Goal: Use online tool/utility: Utilize a website feature to perform a specific function

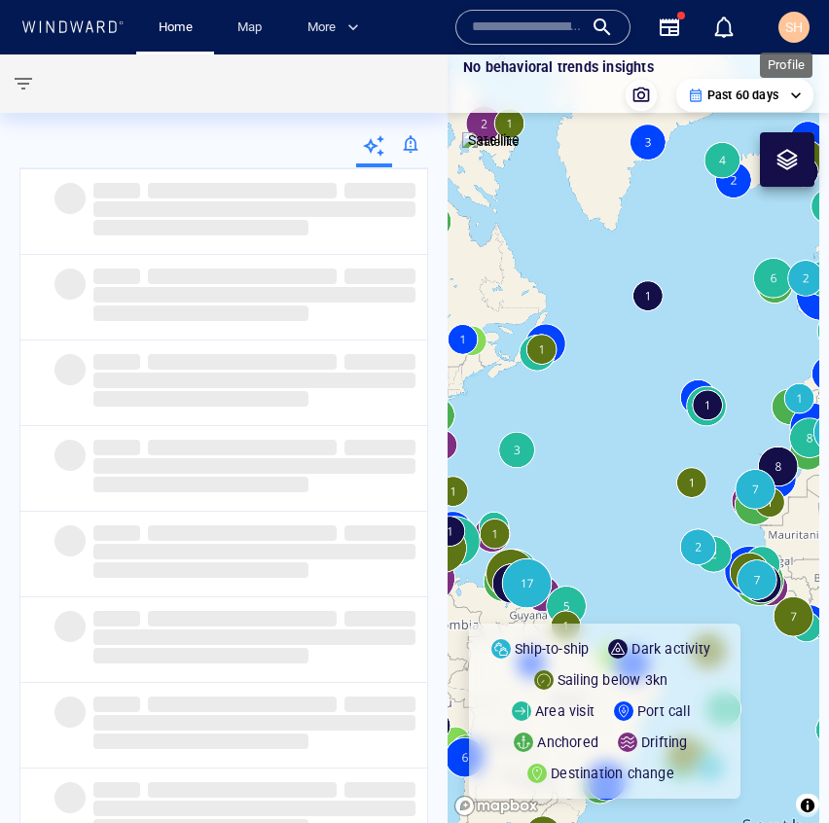
click at [792, 21] on span "SH" at bounding box center [794, 27] width 18 height 16
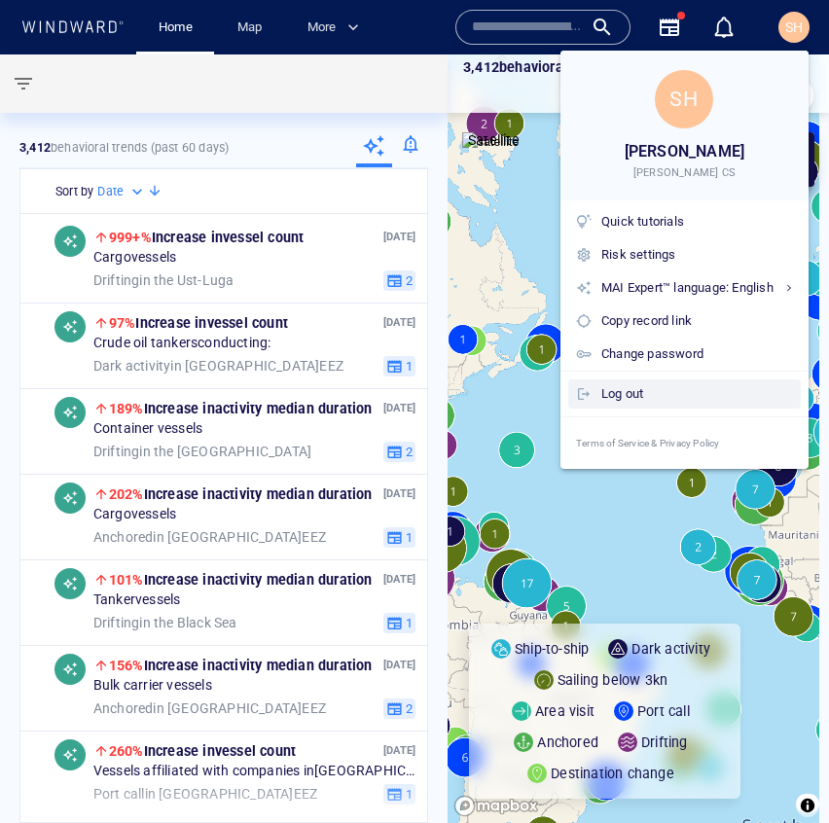
click at [663, 398] on div "Log out" at bounding box center [697, 393] width 192 height 21
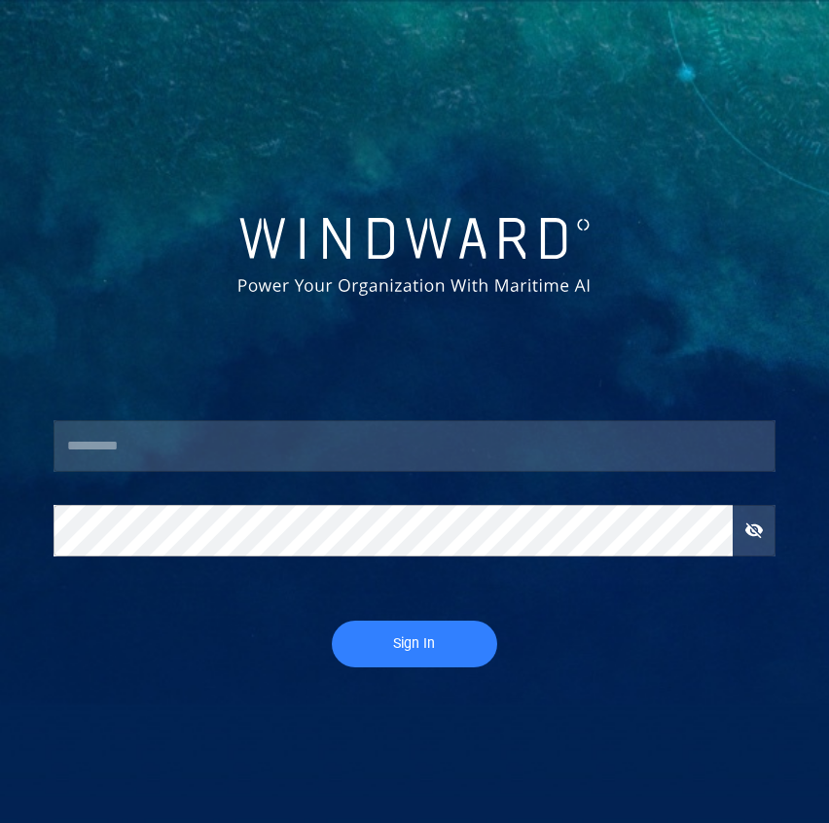
type input "********"
click at [405, 660] on button "Sign In" at bounding box center [414, 644] width 165 height 47
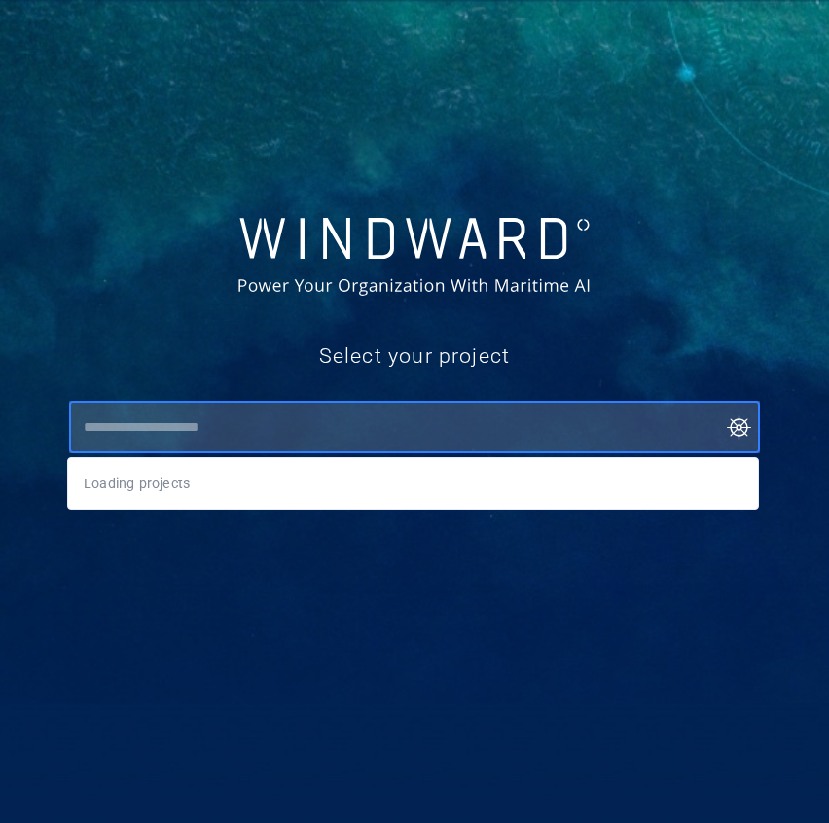
click at [403, 435] on input "text" at bounding box center [419, 427] width 683 height 35
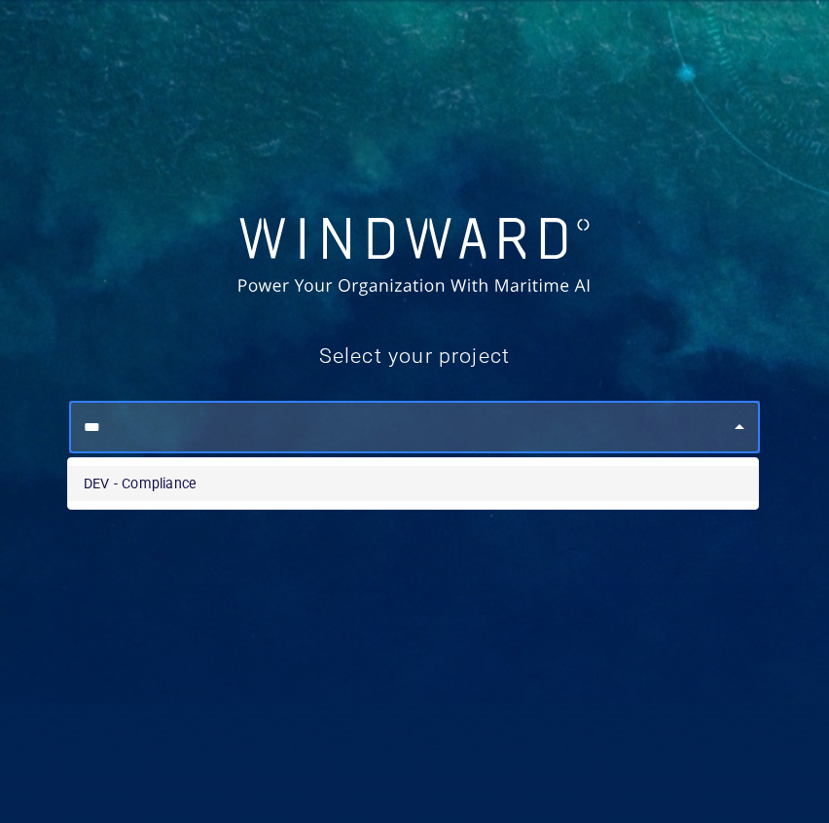
click at [402, 487] on li "DEV - Compliance" at bounding box center [413, 483] width 690 height 35
type input "**********"
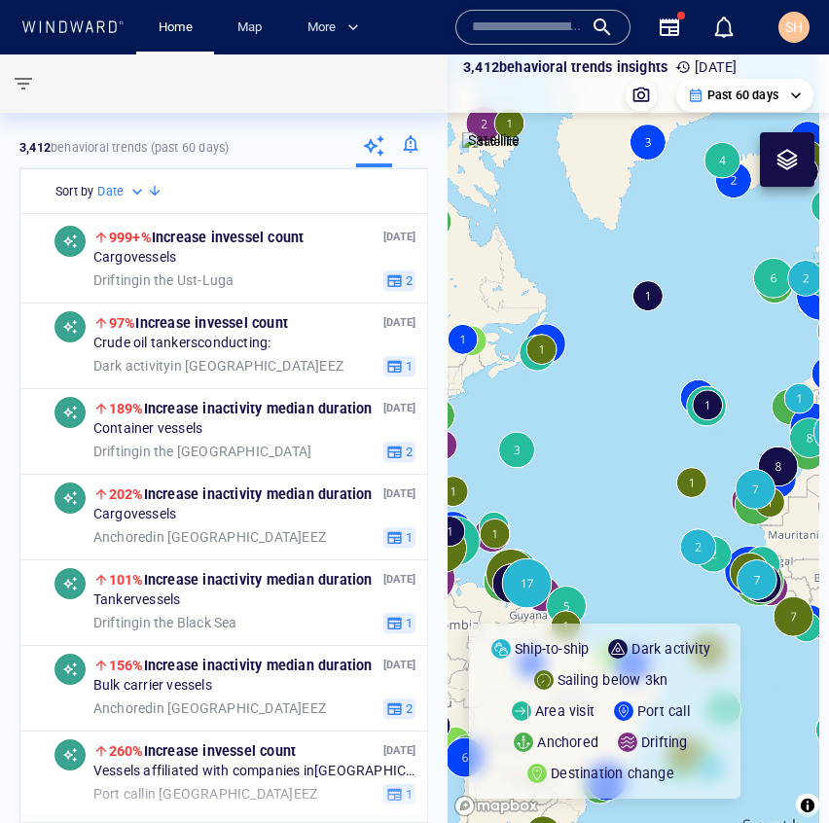
click at [573, 36] on input "text" at bounding box center [527, 27] width 111 height 29
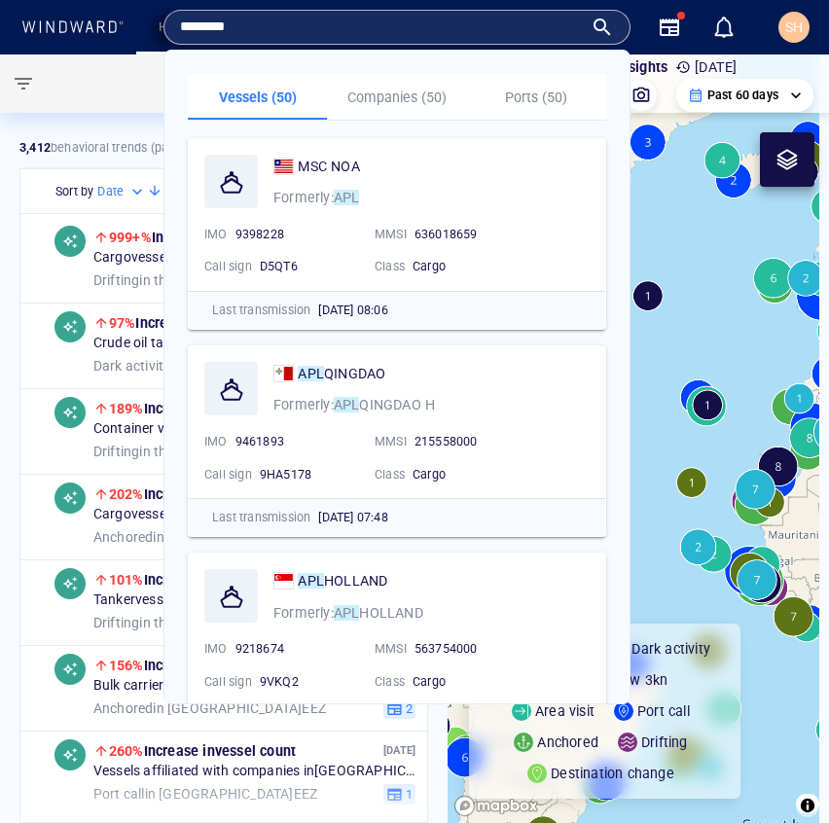
click at [321, 26] on input "********" at bounding box center [381, 27] width 403 height 29
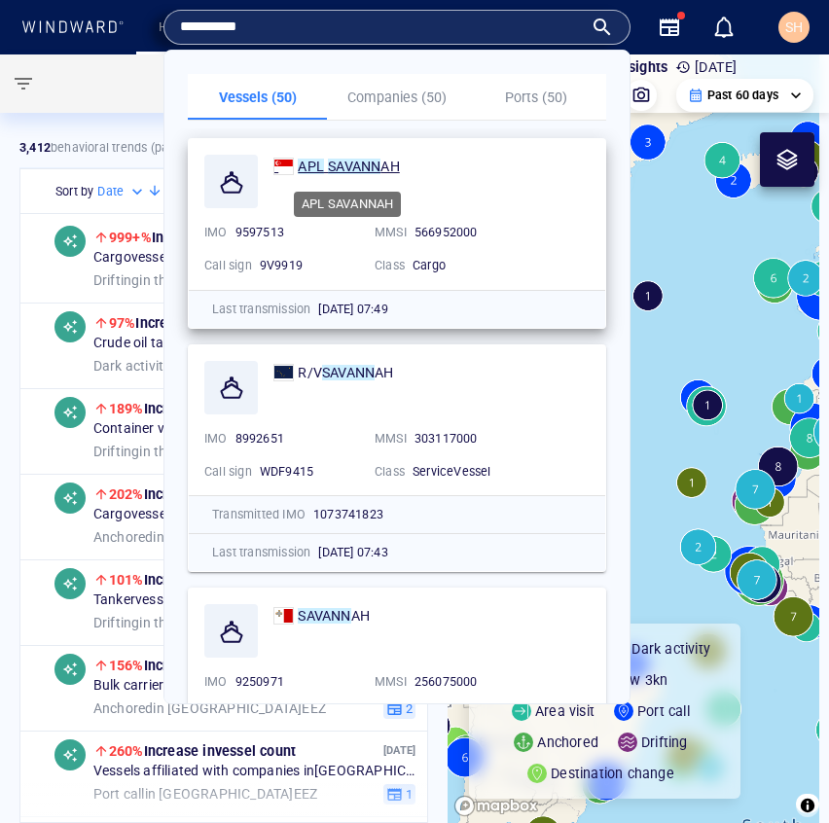
type input "**********"
click at [317, 160] on mark "APL" at bounding box center [311, 167] width 26 height 16
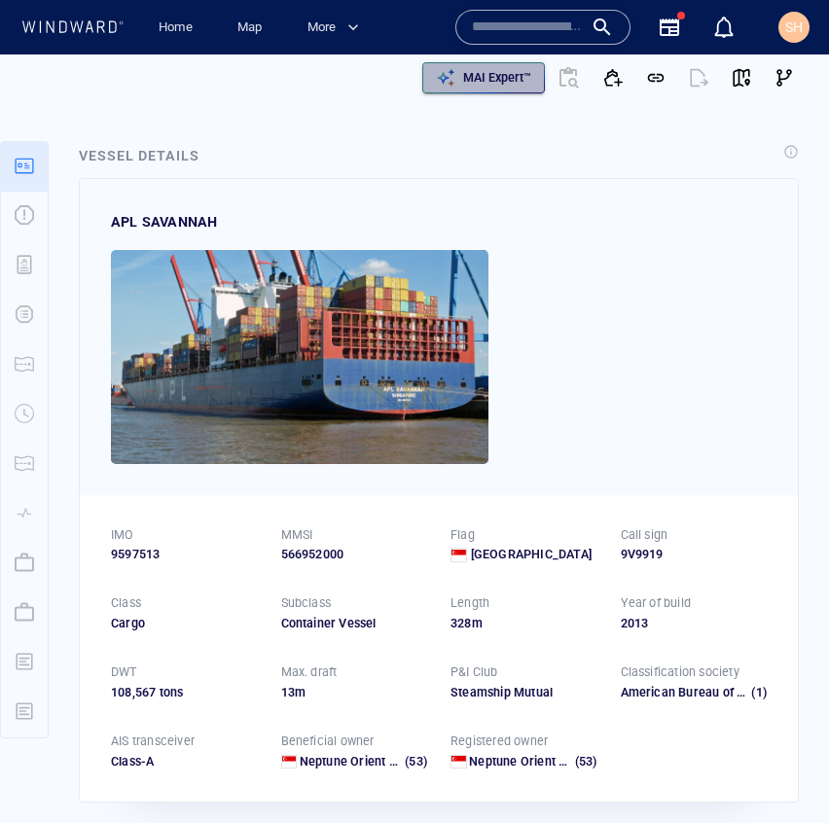
click at [502, 80] on p "MAI Expert™" at bounding box center [497, 78] width 68 height 18
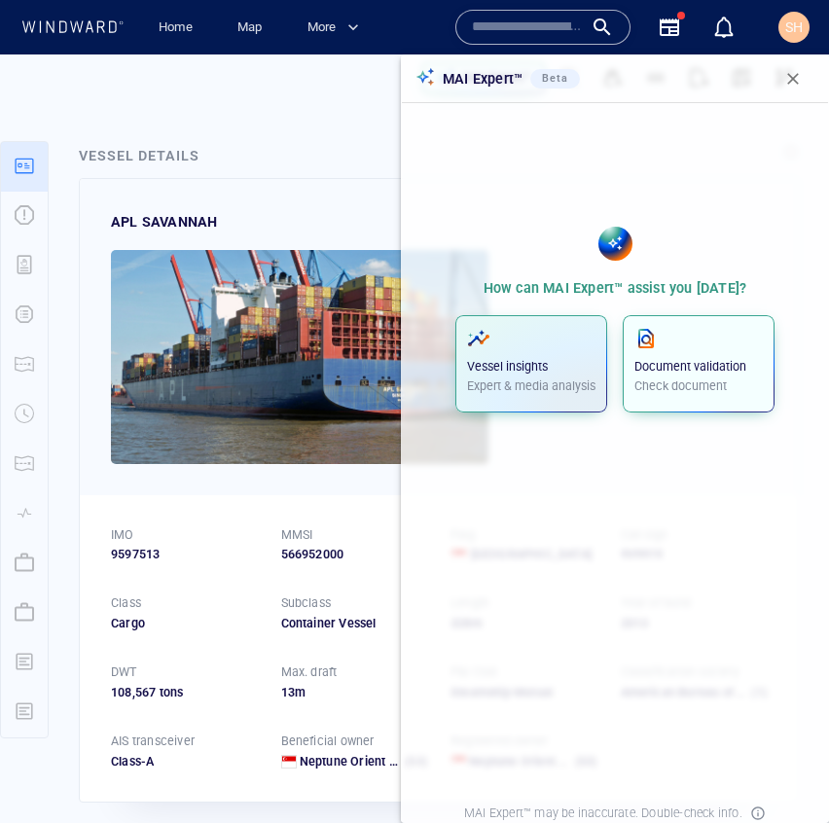
click at [705, 409] on button "Document validation Check document" at bounding box center [699, 363] width 152 height 97
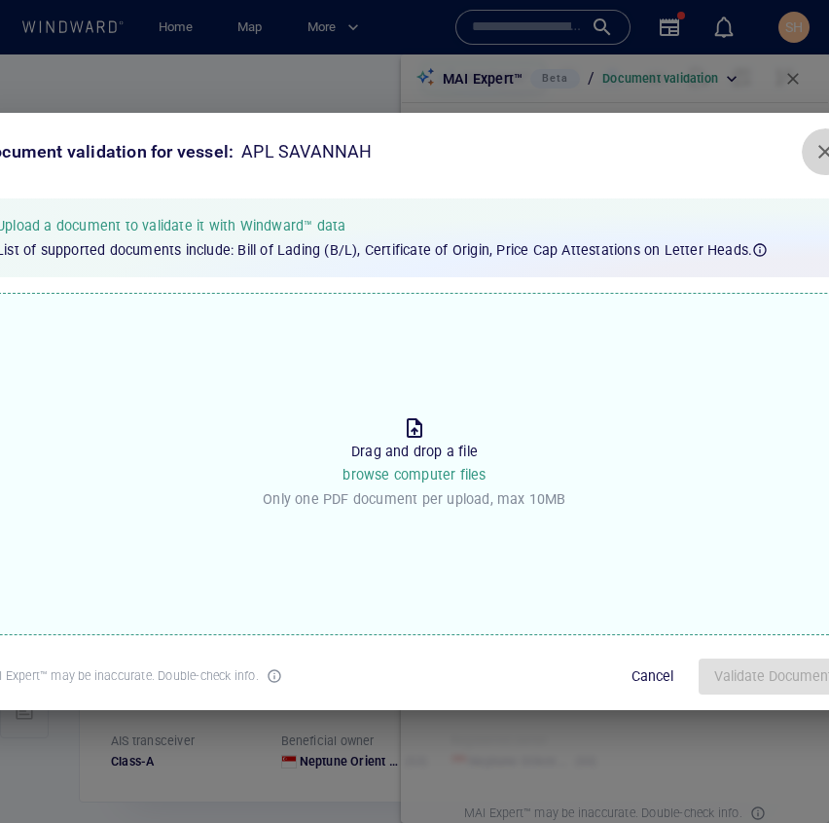
click at [814, 154] on span "Close" at bounding box center [825, 151] width 23 height 23
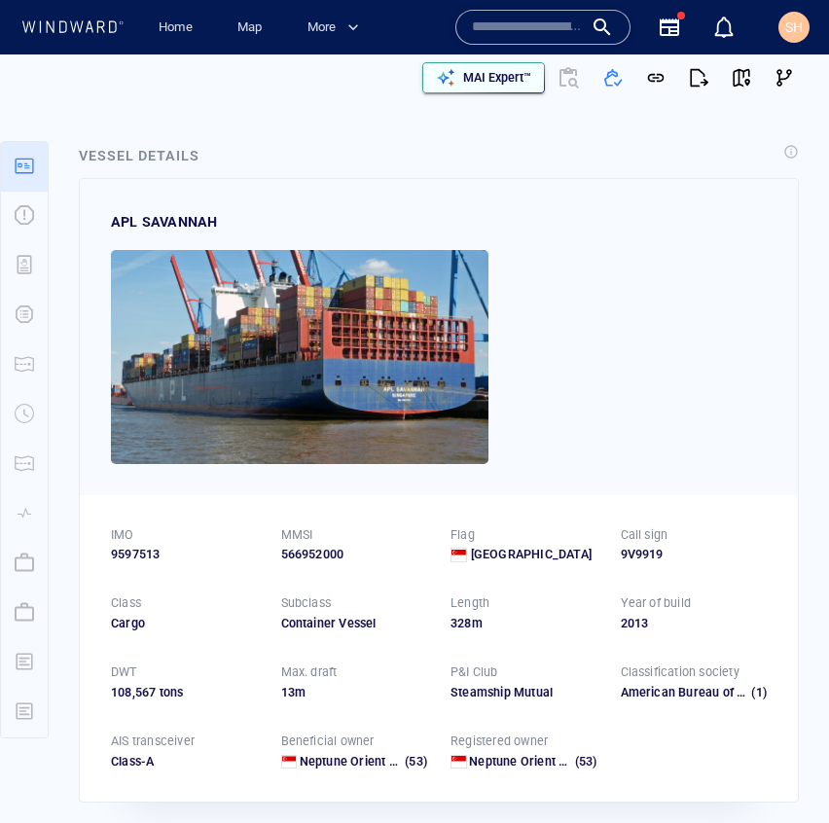
click at [516, 91] on button "MAI Expert™" at bounding box center [483, 77] width 123 height 31
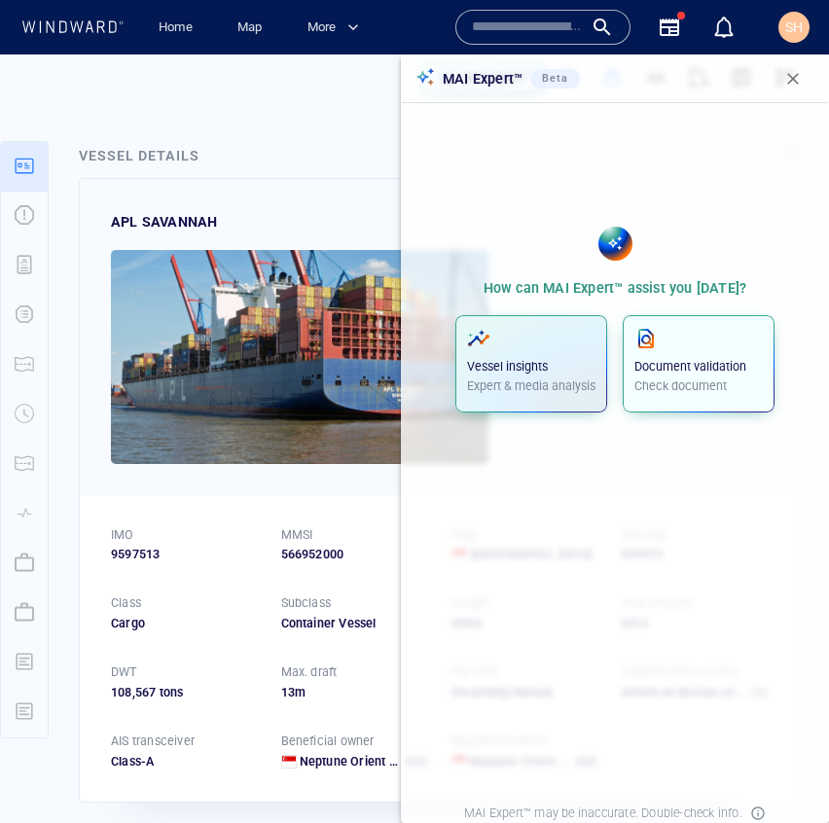
click at [720, 378] on p "Check document" at bounding box center [698, 387] width 128 height 18
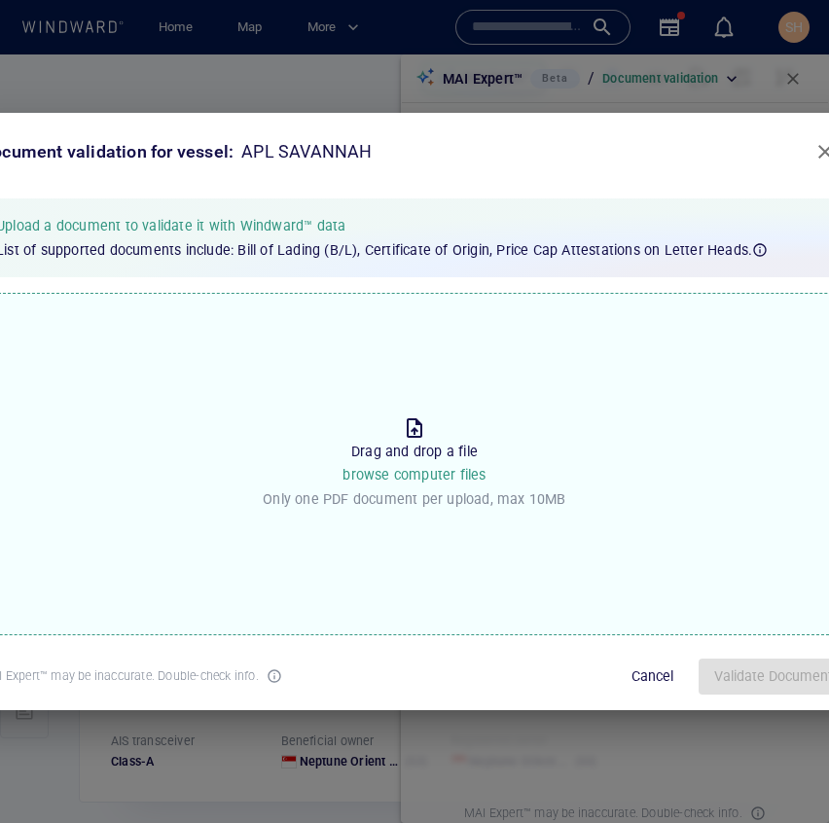
click at [223, 82] on div "Document validation for vessel: APL SAVANNAH Upload a document to validate it w…" at bounding box center [414, 411] width 829 height 823
click at [234, 82] on div "Document validation for vessel: APL SAVANNAH Upload a document to validate it w…" at bounding box center [414, 411] width 829 height 823
click at [816, 152] on span "Close" at bounding box center [825, 151] width 23 height 23
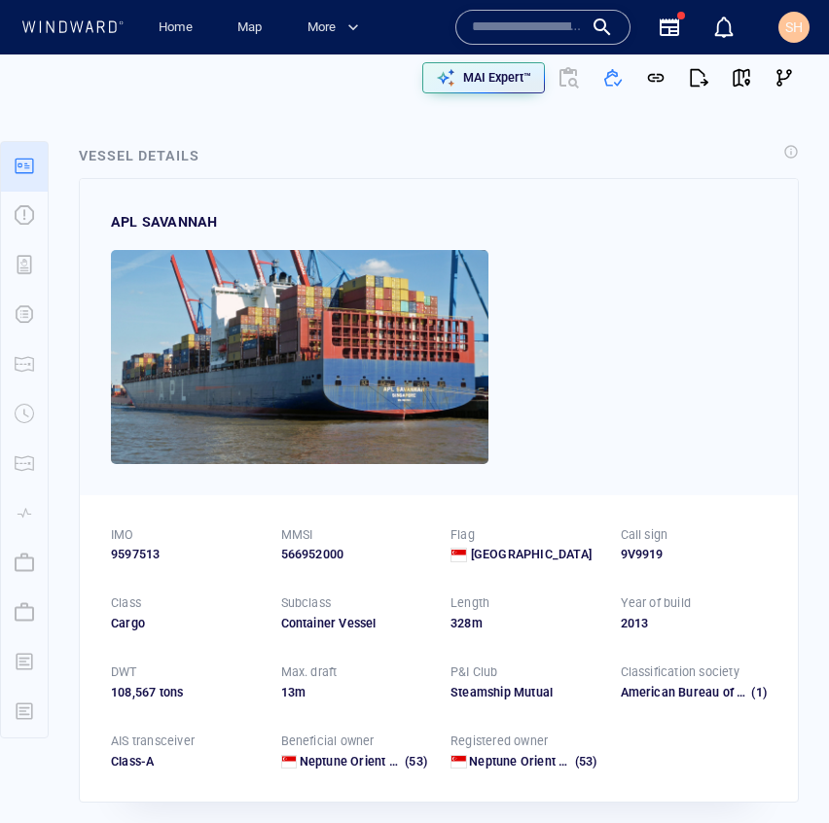
click at [533, 32] on input "text" at bounding box center [527, 27] width 111 height 29
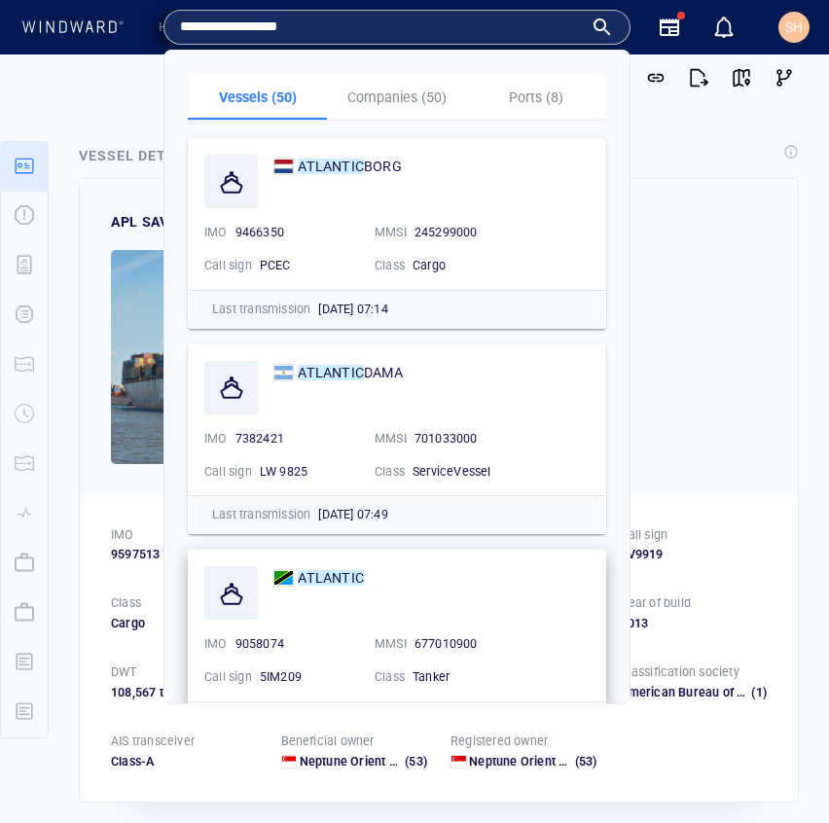
scroll to position [324, 0]
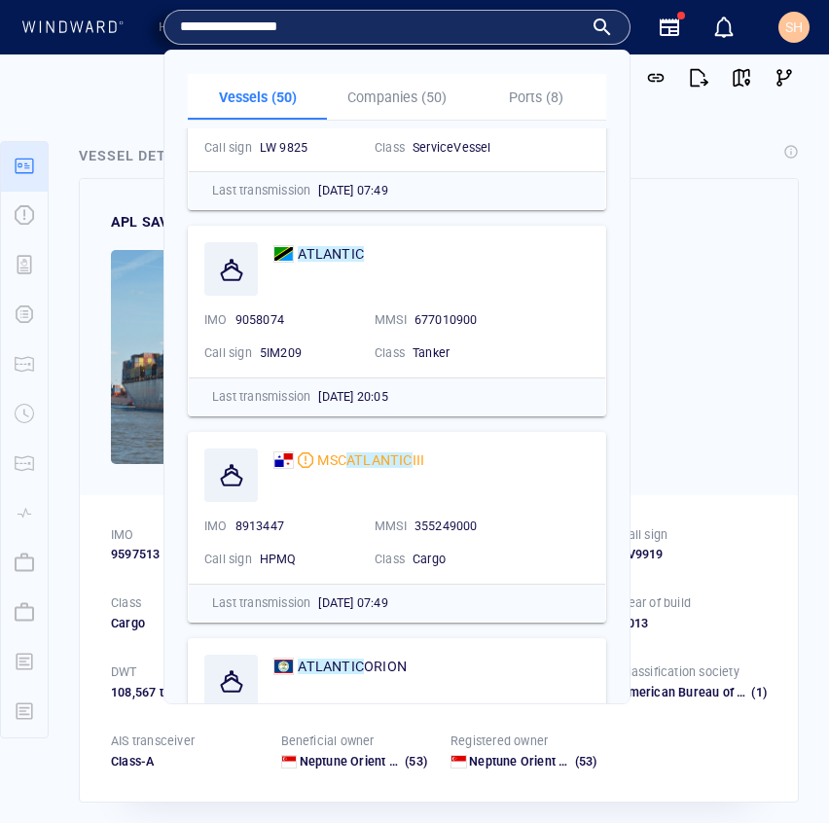
type input "**********"
click at [712, 266] on div "APL SAVANNAH" at bounding box center [439, 336] width 718 height 315
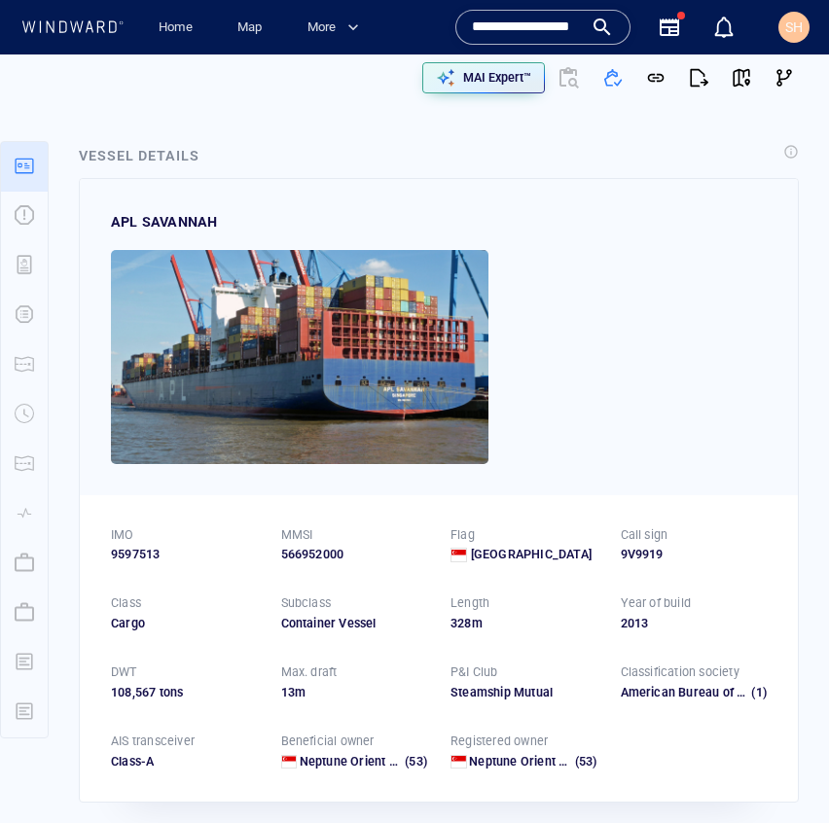
click at [553, 18] on input "**********" at bounding box center [527, 27] width 111 height 29
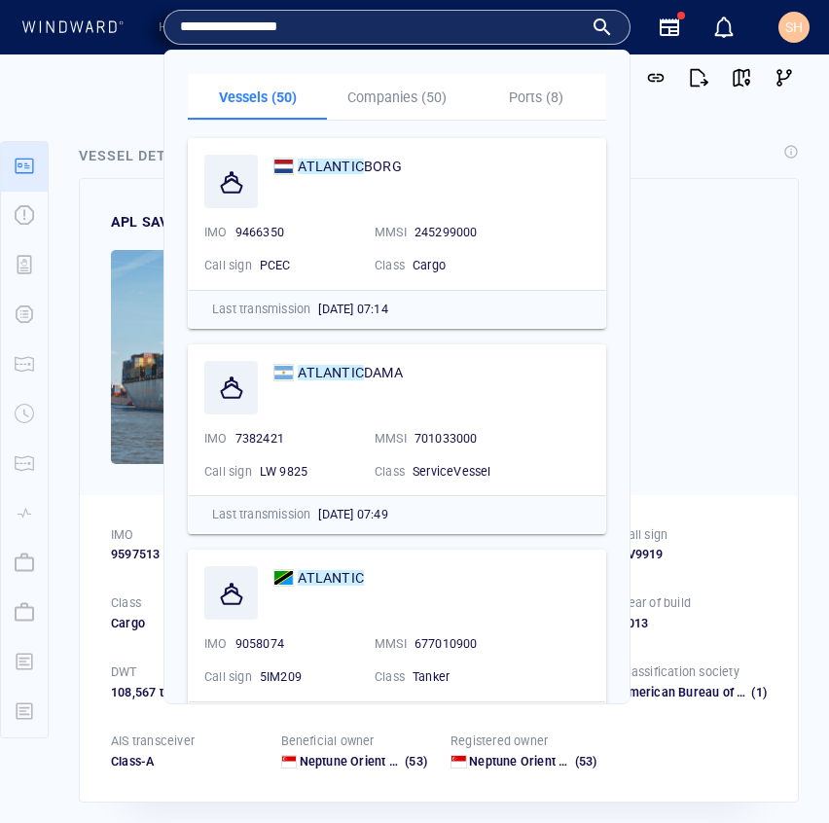
click at [691, 221] on div "APL SAVANNAH" at bounding box center [439, 221] width 656 height 23
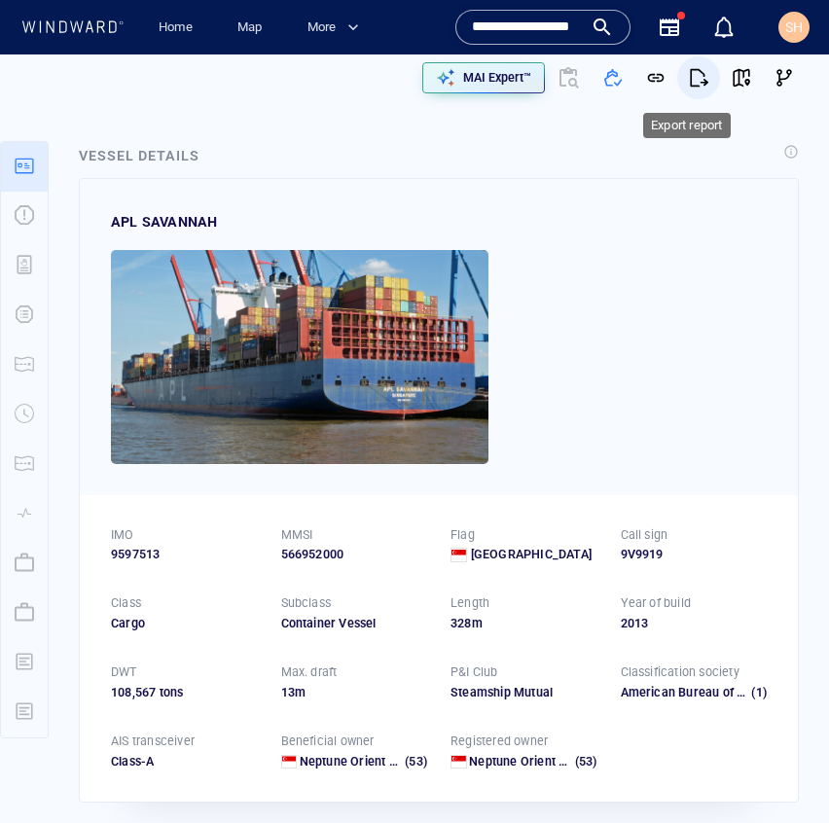
click at [678, 80] on button "button" at bounding box center [698, 77] width 43 height 43
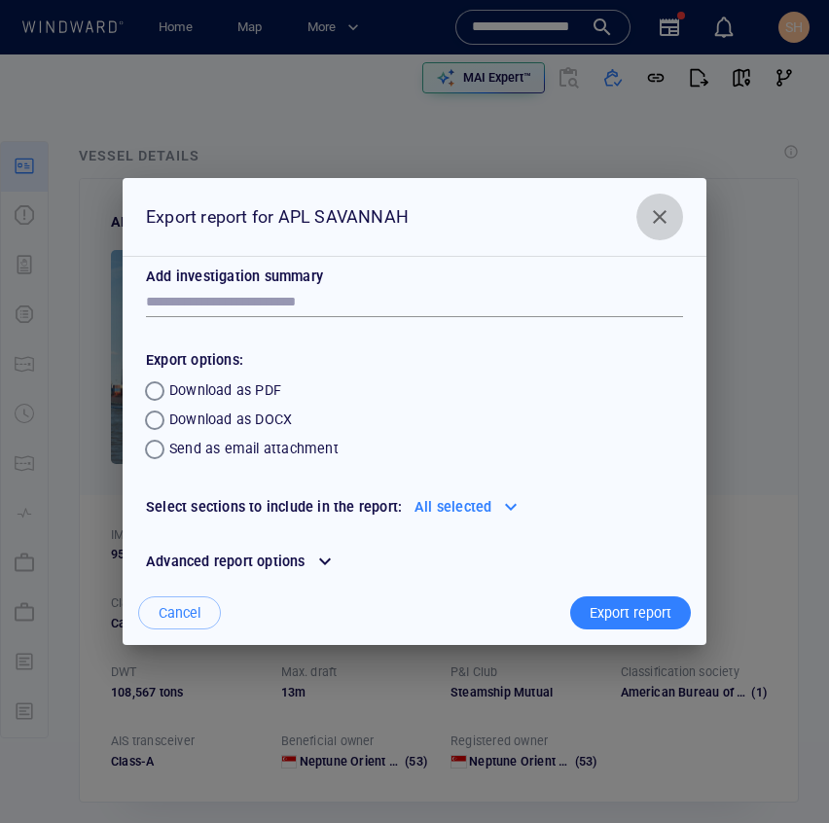
click at [663, 209] on span "Close" at bounding box center [659, 216] width 23 height 23
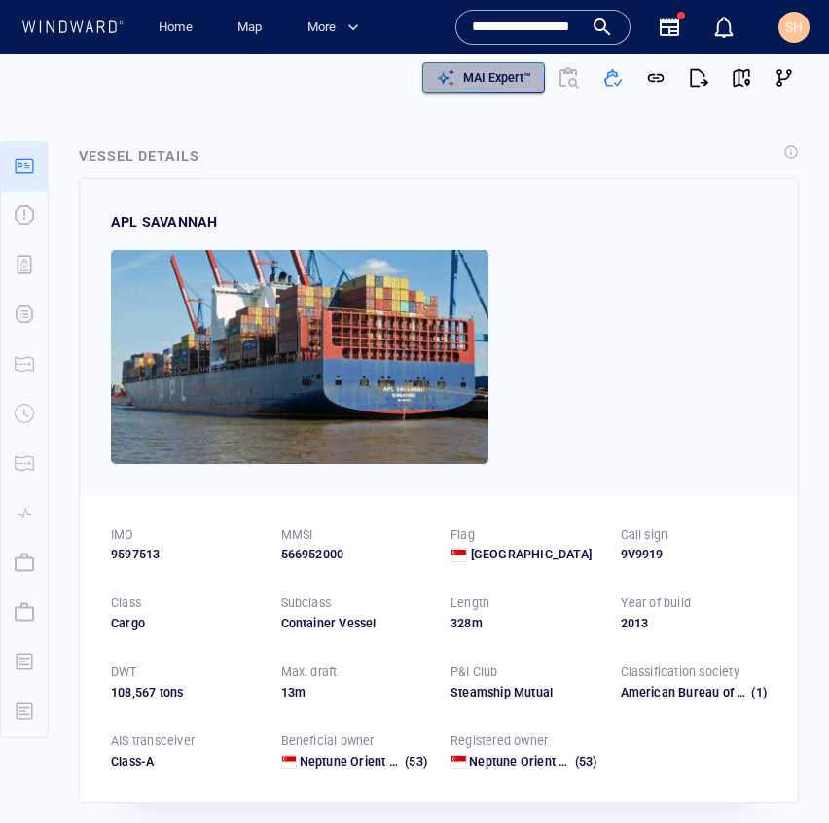
click at [476, 88] on div "MAI Expert™" at bounding box center [497, 77] width 76 height 25
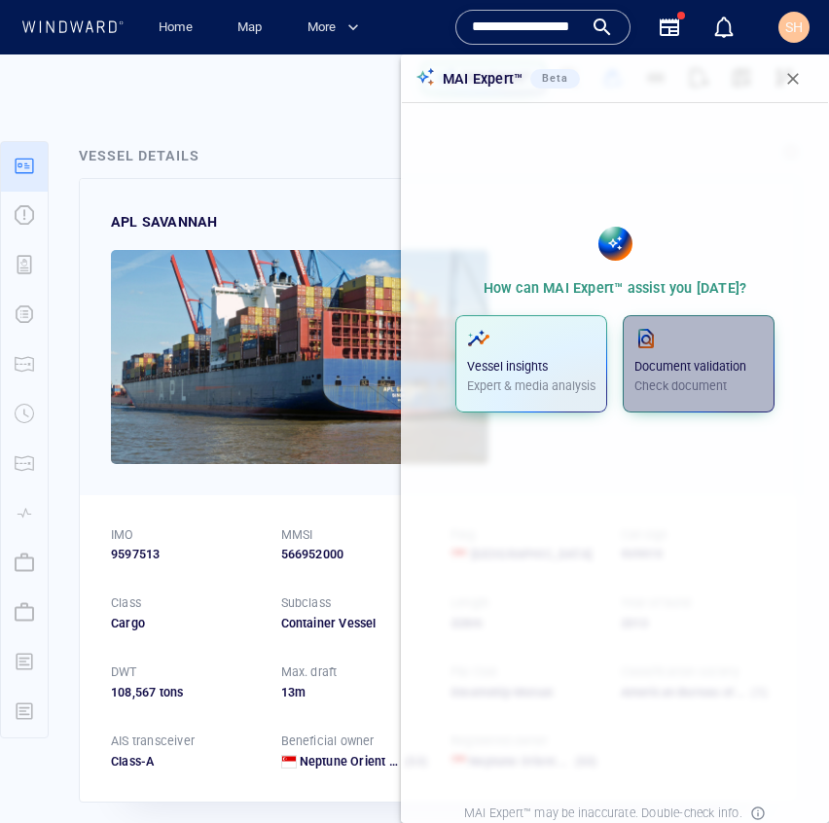
click at [689, 393] on p "Check document" at bounding box center [698, 387] width 128 height 18
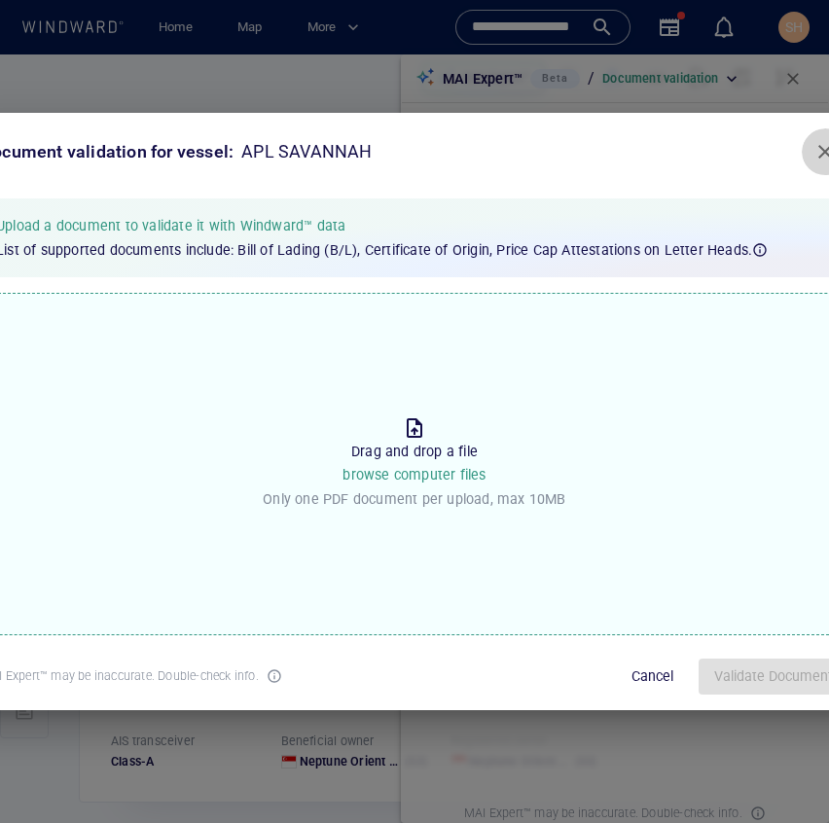
click at [812, 153] on button "Close" at bounding box center [825, 151] width 47 height 47
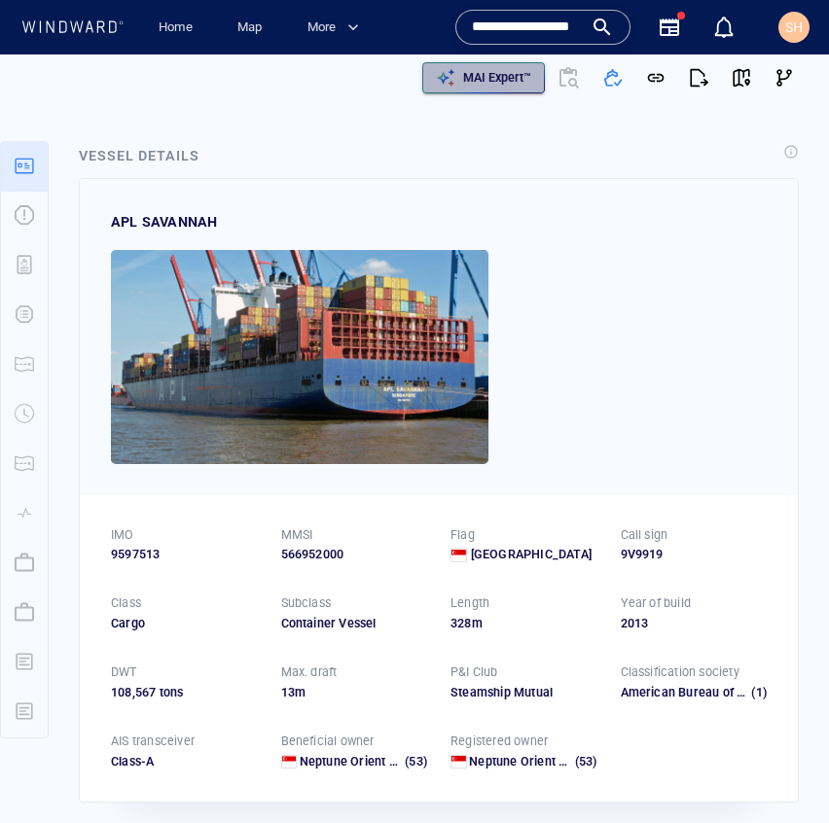
click at [509, 89] on div "MAI Expert™" at bounding box center [497, 77] width 76 height 25
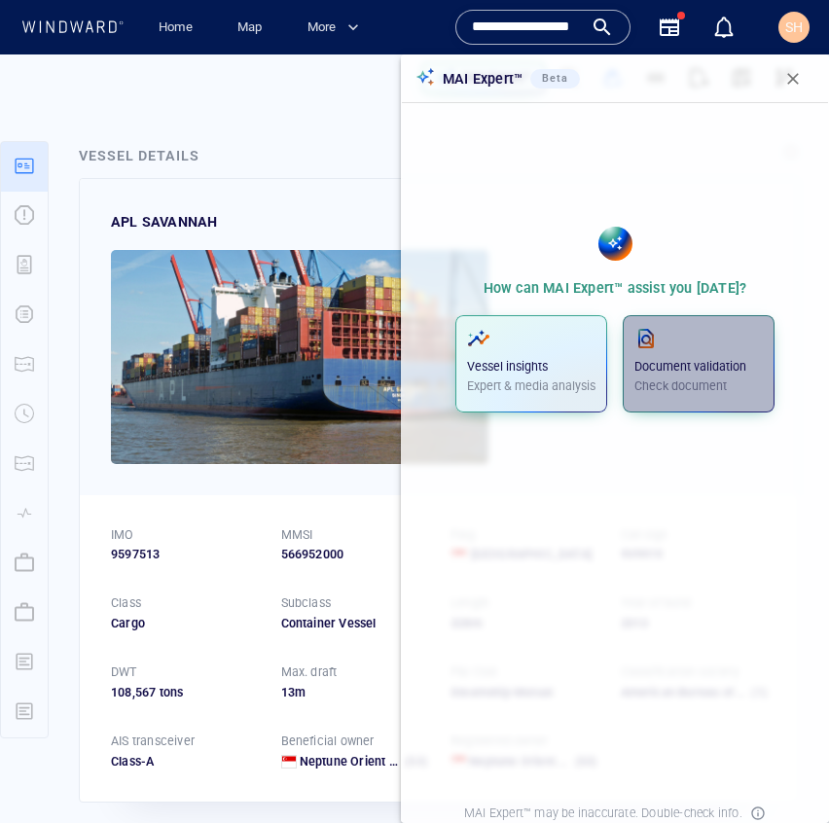
click at [706, 366] on p "Document validation" at bounding box center [698, 367] width 128 height 18
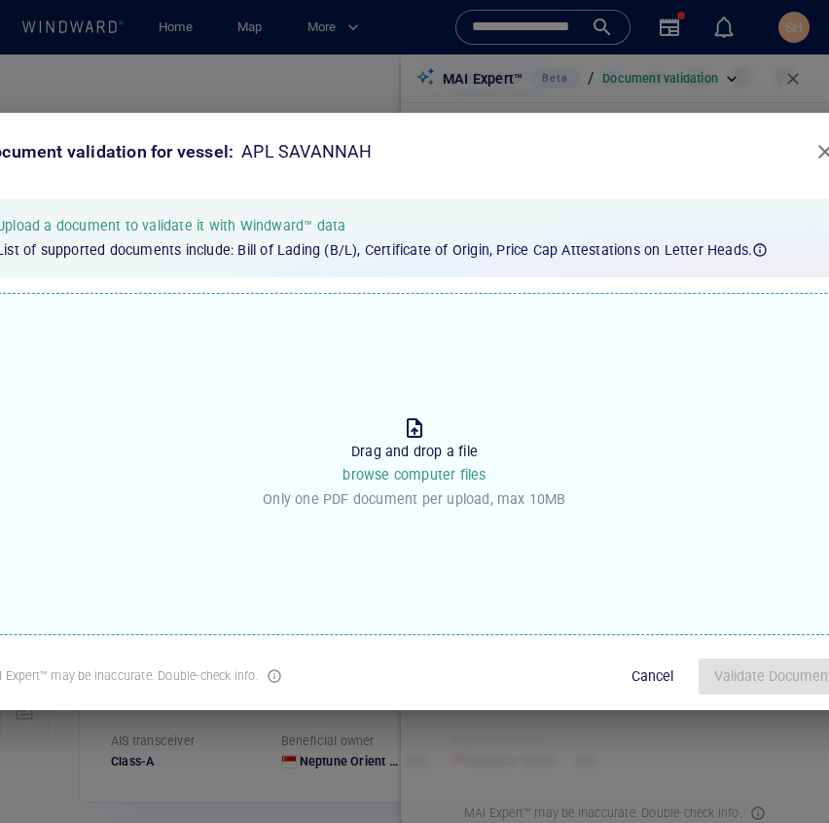
click at [561, 41] on div "Document validation for vessel: APL SAVANNAH Upload a document to validate it w…" at bounding box center [414, 411] width 829 height 823
click at [559, 22] on div "Document validation for vessel: APL SAVANNAH Upload a document to validate it w…" at bounding box center [414, 411] width 829 height 823
click at [812, 149] on button "Close" at bounding box center [825, 151] width 47 height 47
